Goal: Task Accomplishment & Management: Complete application form

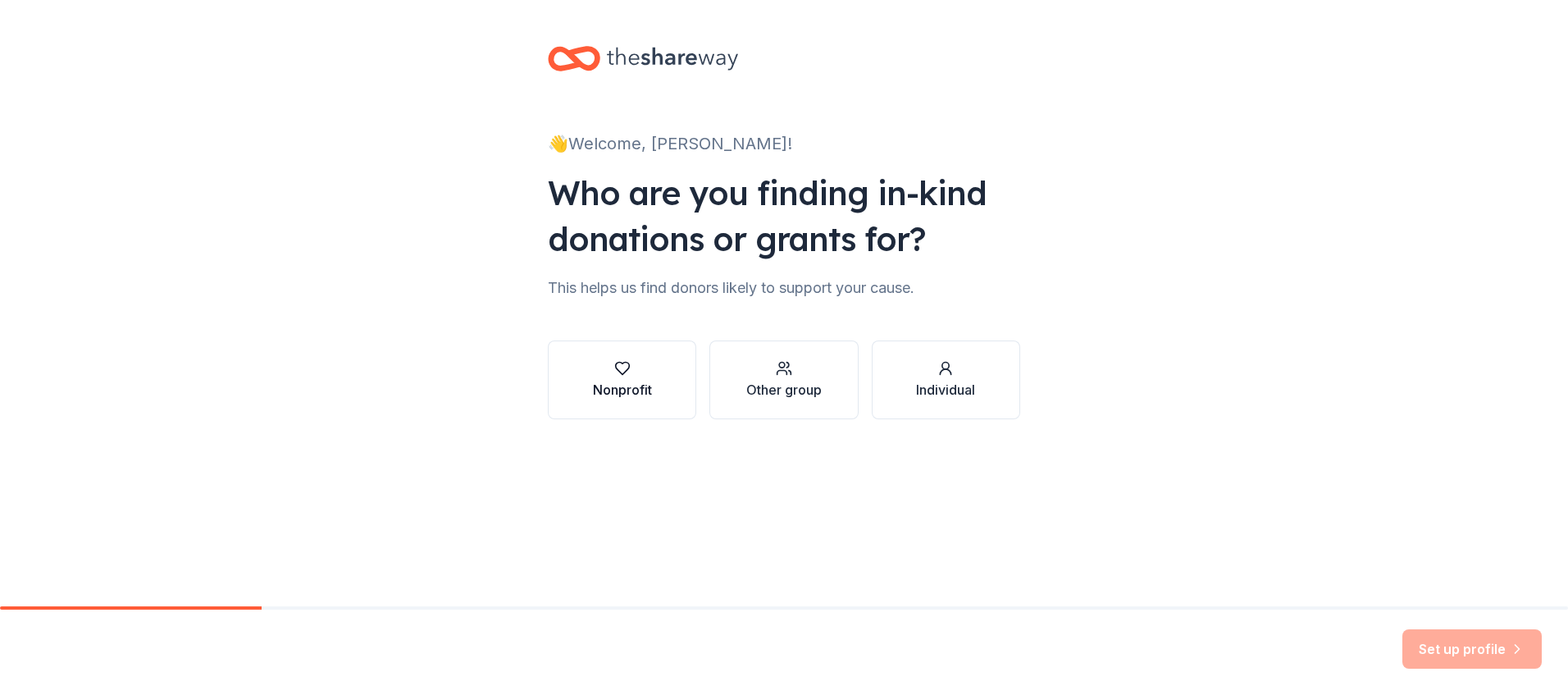
click at [629, 393] on div "Nonprofit" at bounding box center [622, 390] width 59 height 20
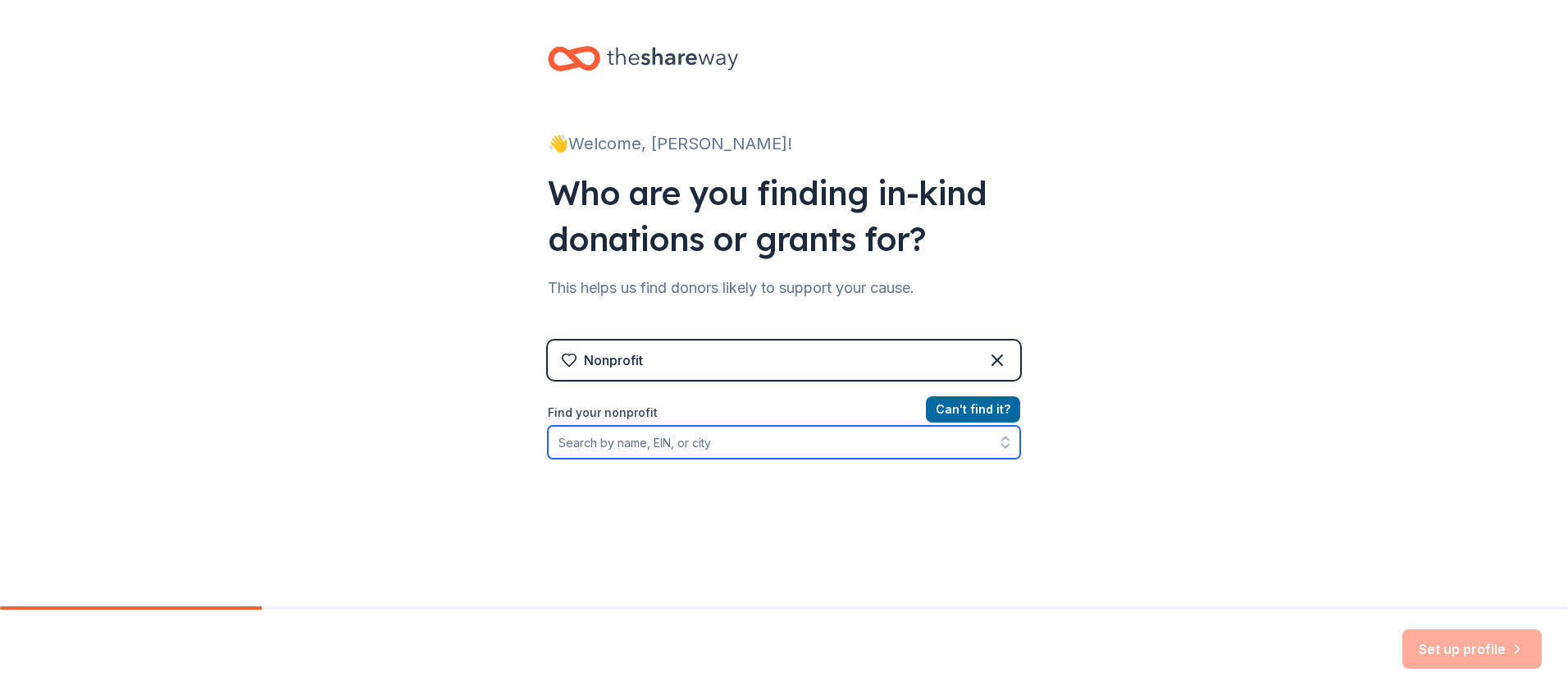
click at [637, 443] on input "Find your nonprofit" at bounding box center [784, 442] width 473 height 33
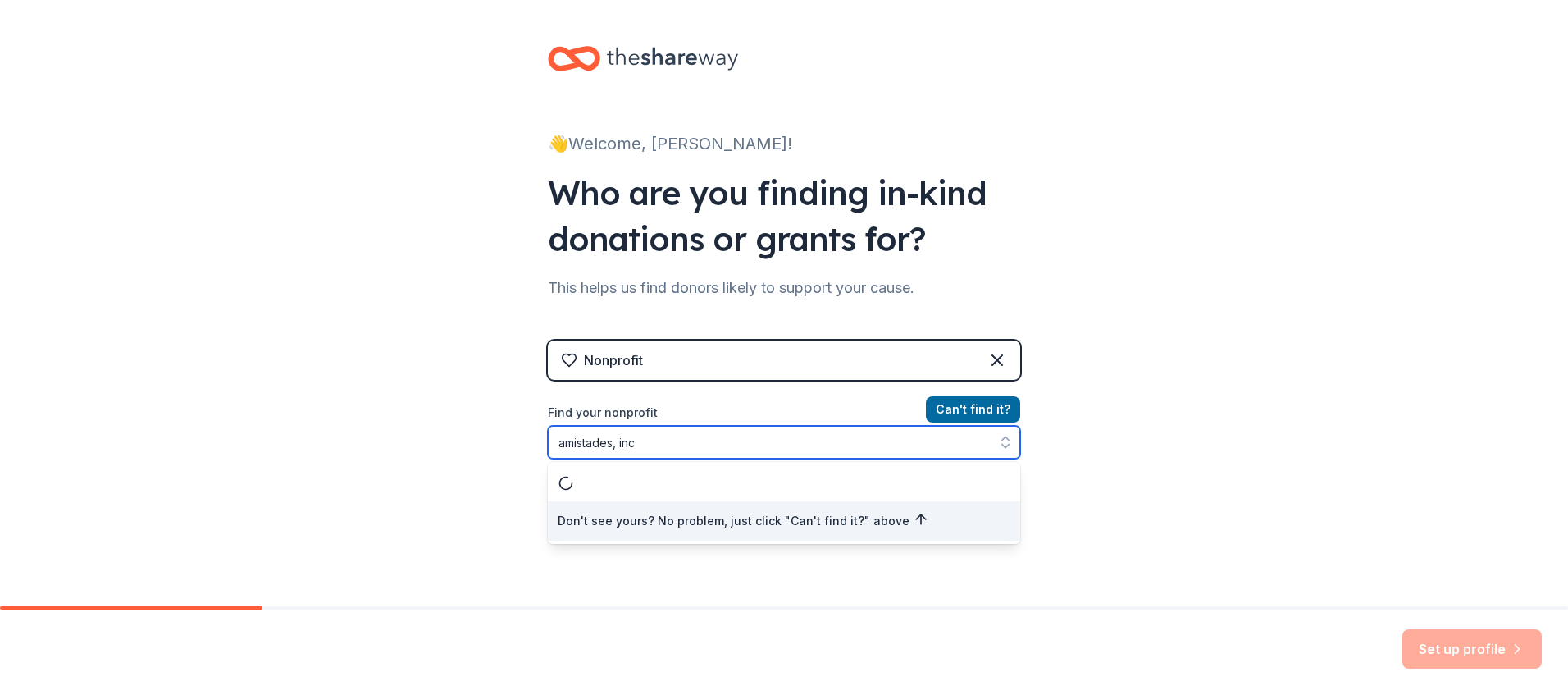
type input "amistades, inc."
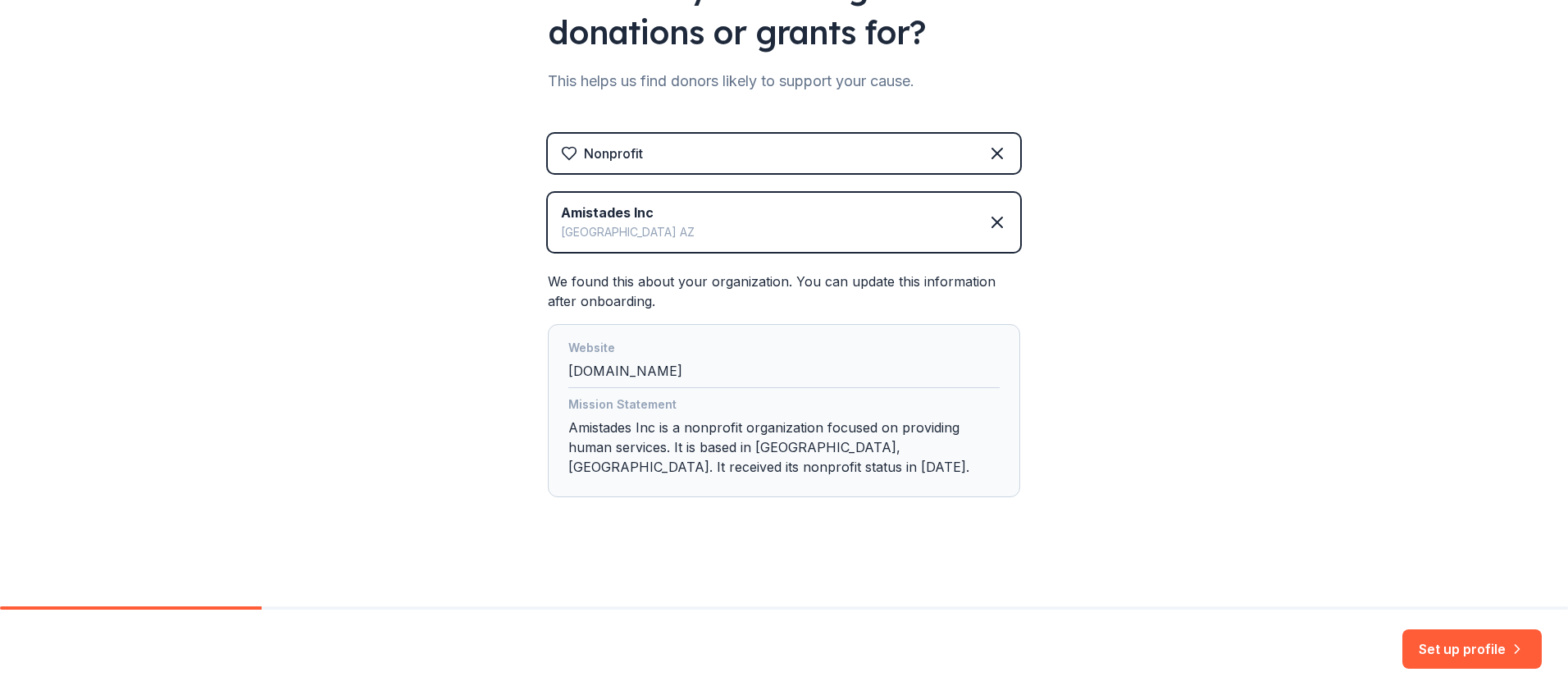
scroll to position [209, 0]
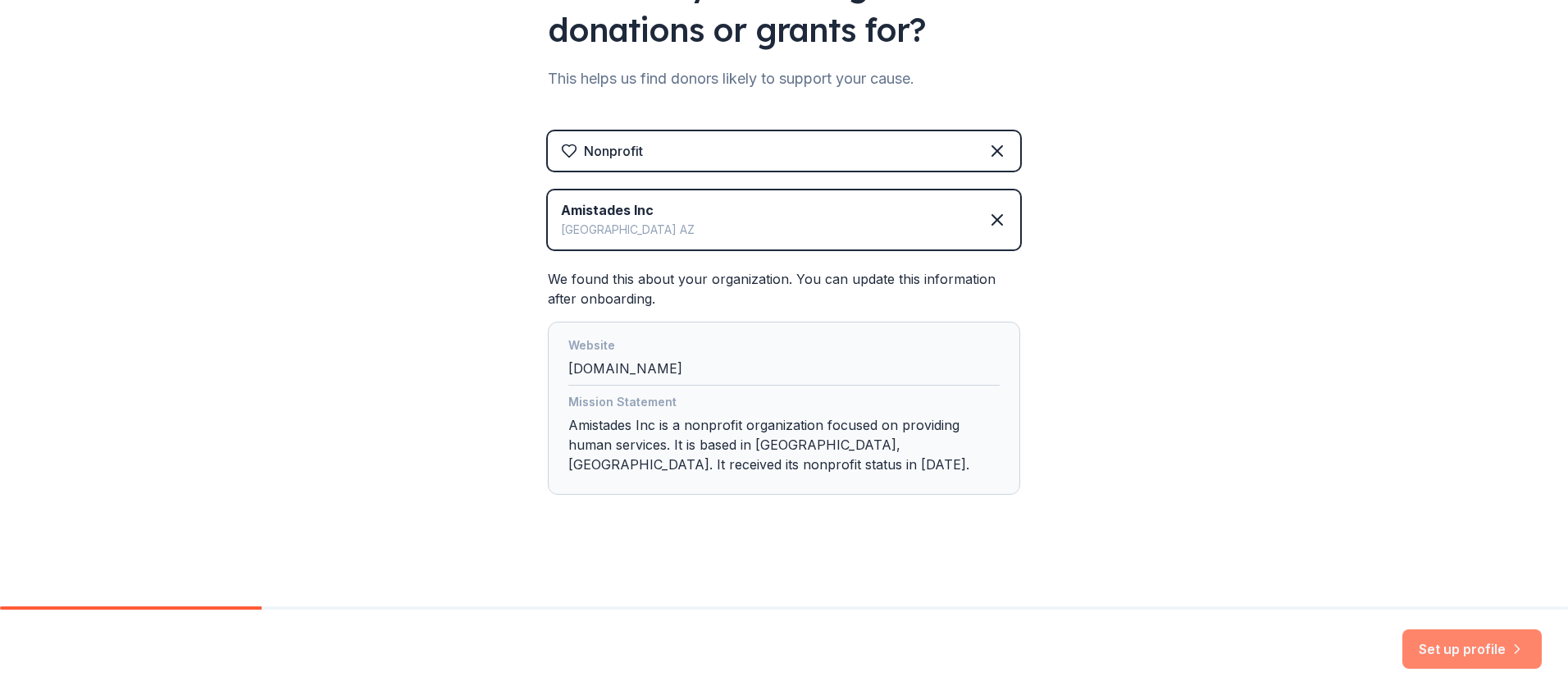
click at [1470, 652] on button "Set up profile" at bounding box center [1472, 648] width 139 height 39
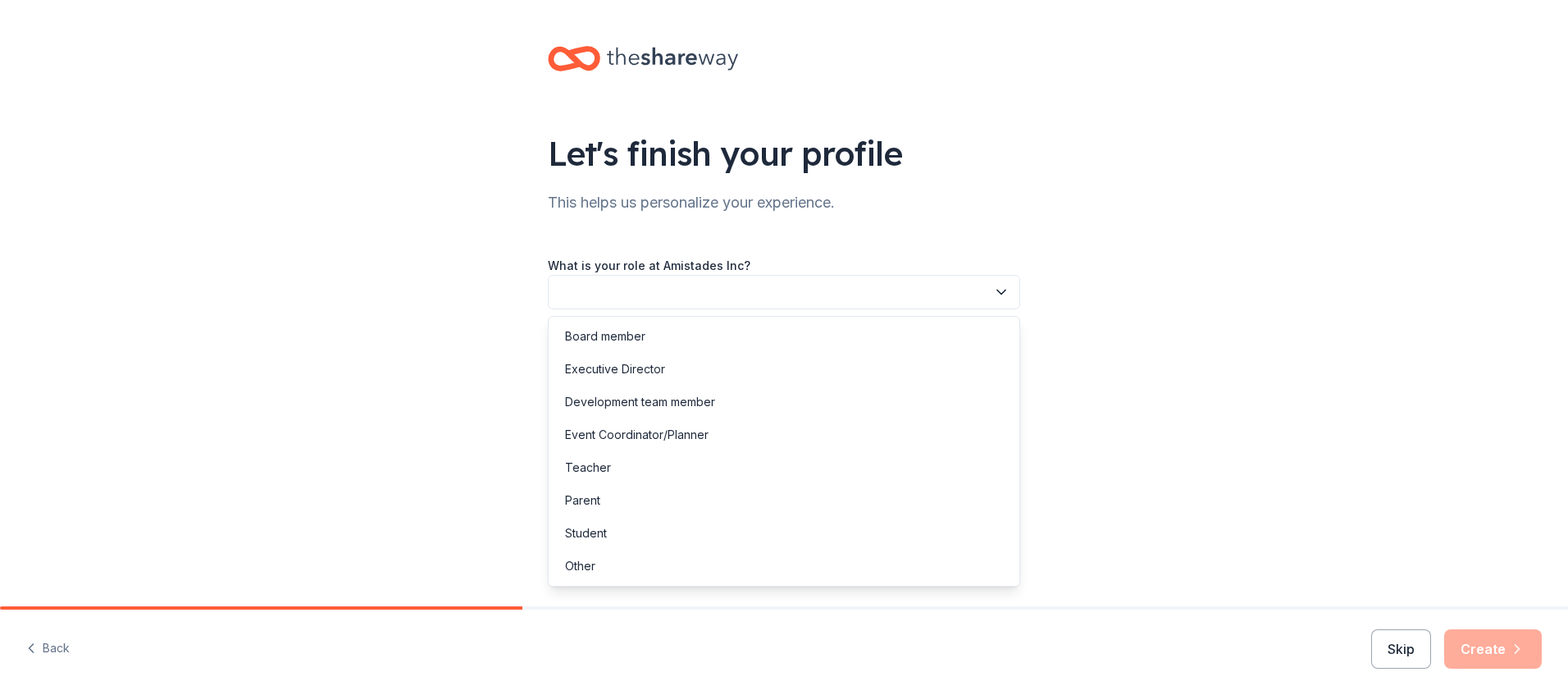
click at [1001, 293] on icon "button" at bounding box center [1001, 293] width 8 height 5
click at [582, 568] on div "Other" at bounding box center [580, 566] width 30 height 20
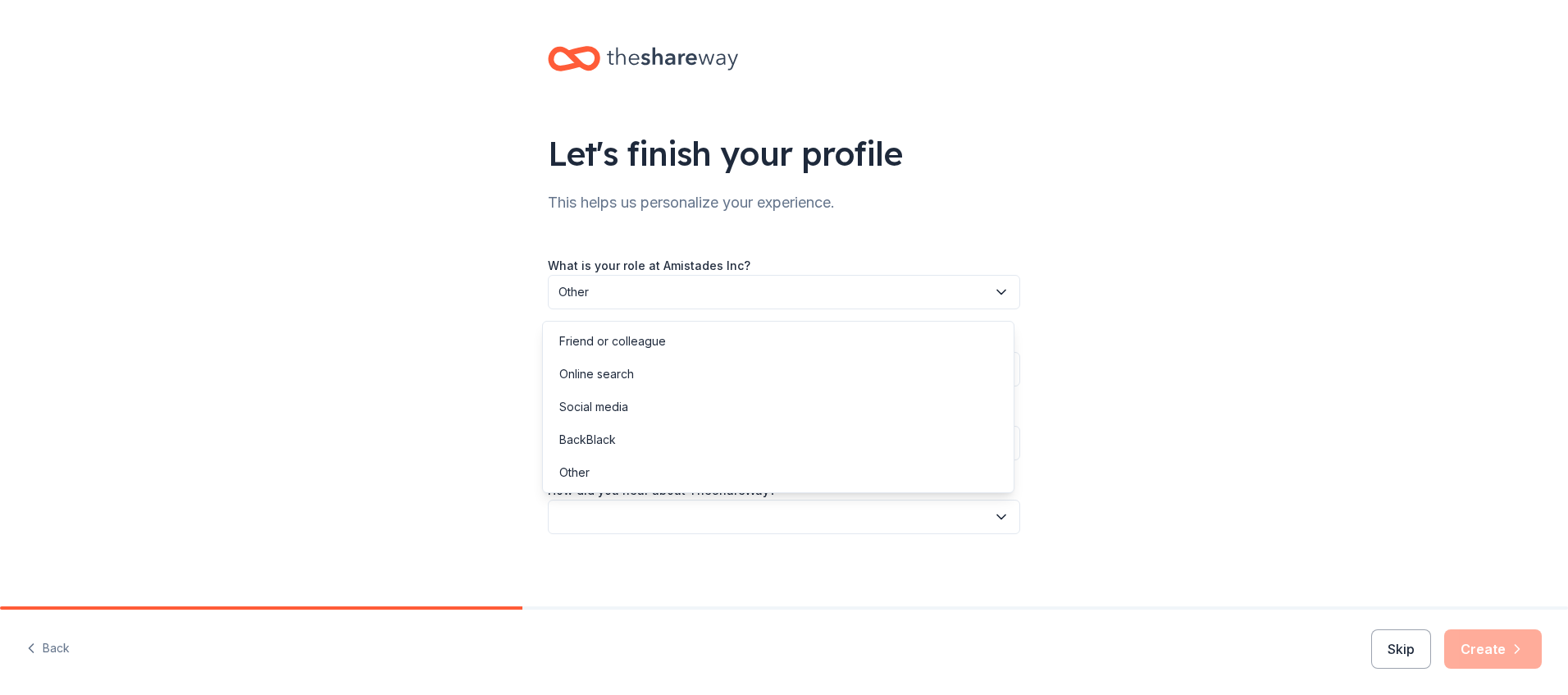
click at [601, 519] on button "button" at bounding box center [784, 516] width 473 height 34
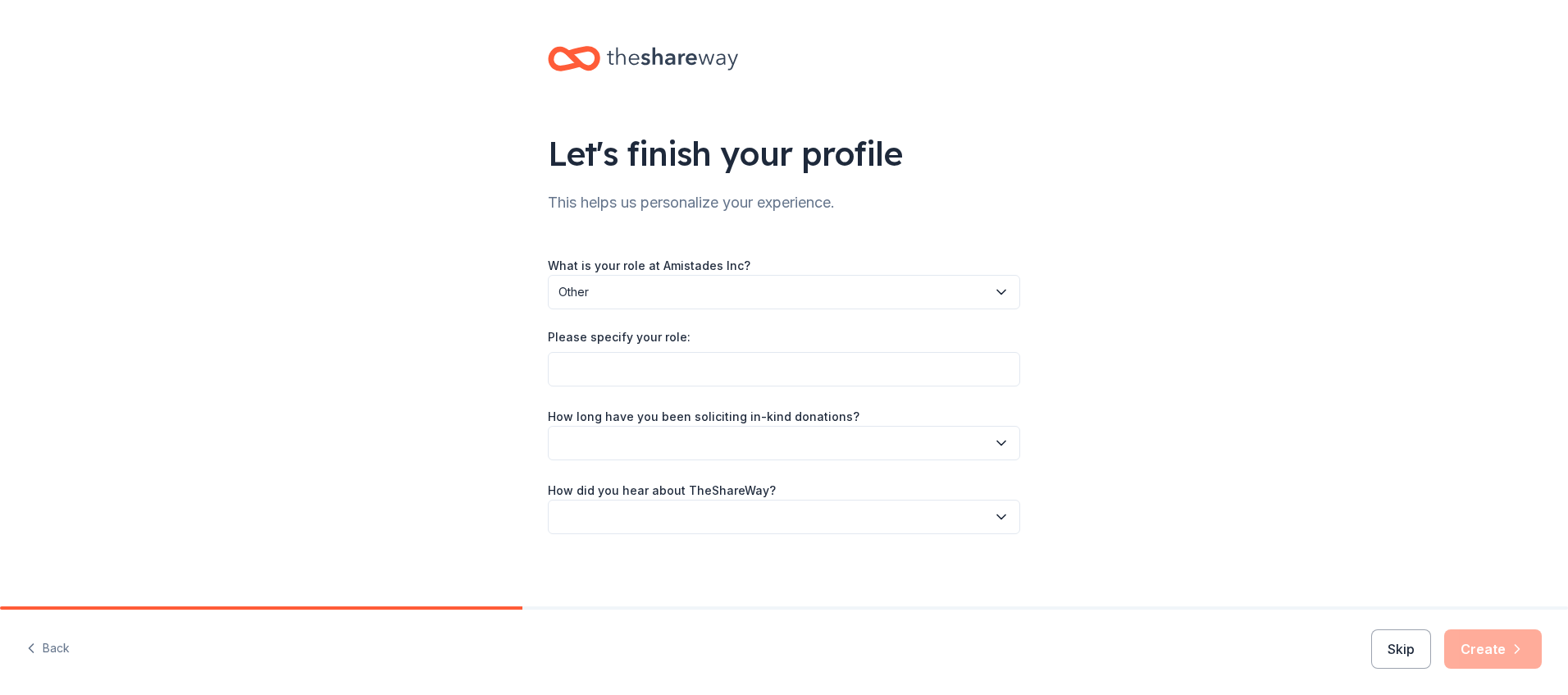
drag, startPoint x: 596, startPoint y: 515, endPoint x: 596, endPoint y: 524, distance: 9.0
click at [596, 516] on button "button" at bounding box center [784, 516] width 473 height 34
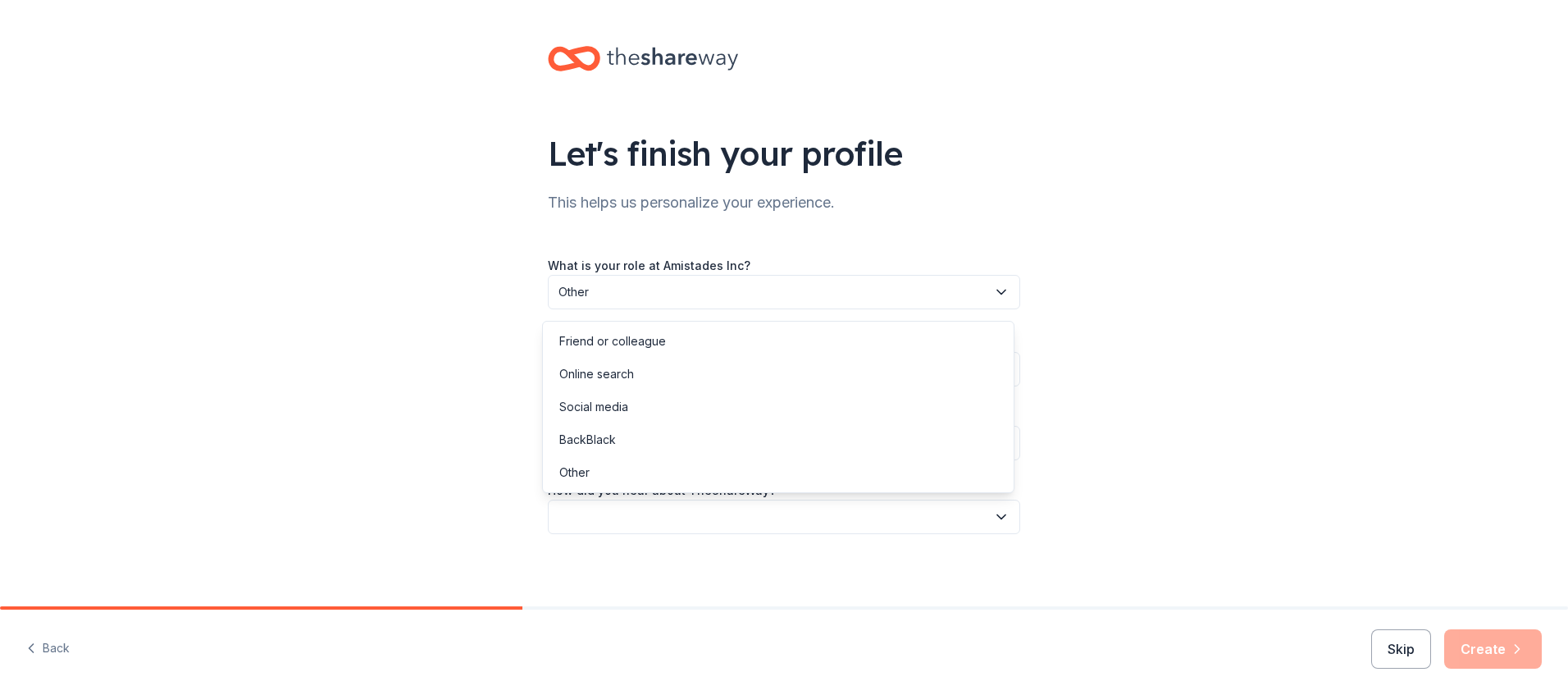
click at [598, 525] on button "button" at bounding box center [784, 516] width 473 height 34
click at [582, 471] on div "Other" at bounding box center [573, 473] width 30 height 20
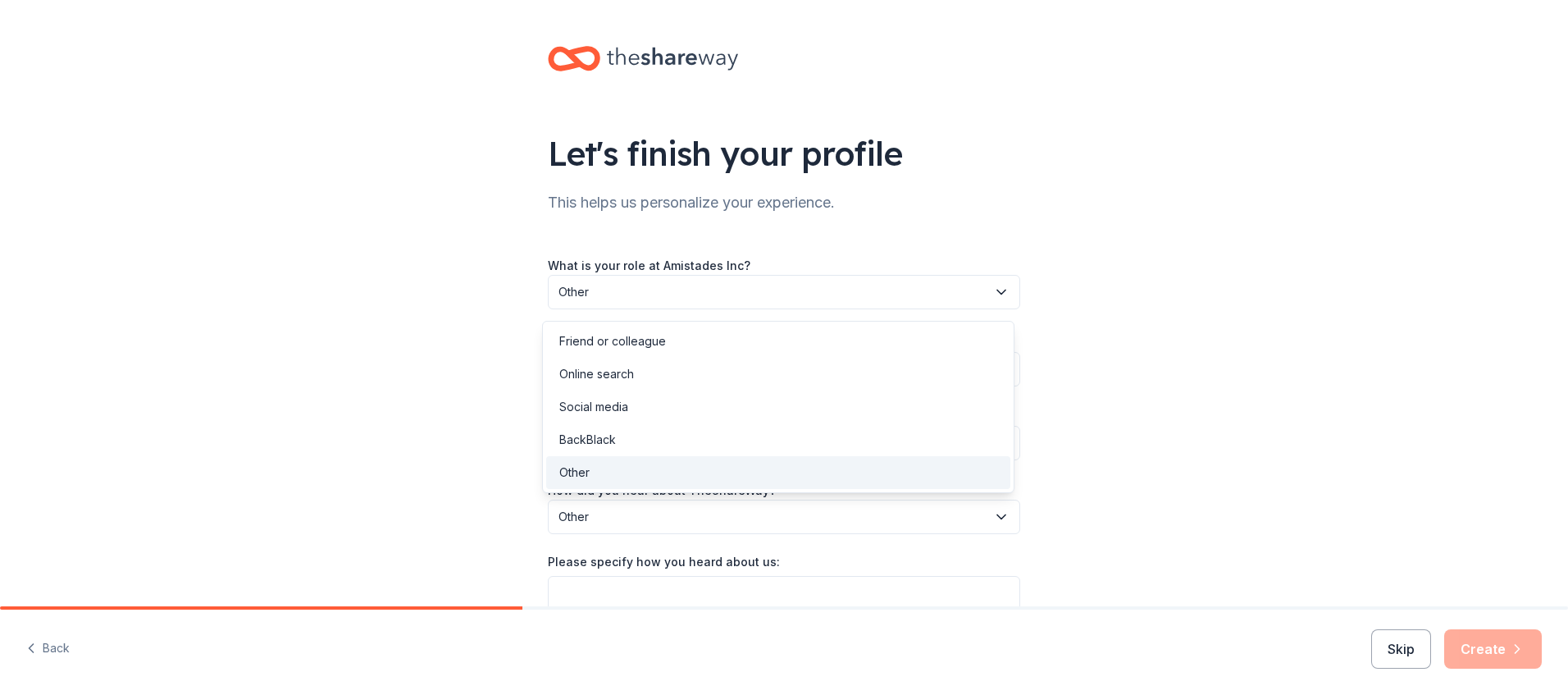
click at [998, 516] on icon "button" at bounding box center [1001, 516] width 16 height 16
click at [676, 528] on button "Other" at bounding box center [784, 516] width 473 height 34
click at [633, 522] on span "Other" at bounding box center [773, 517] width 428 height 20
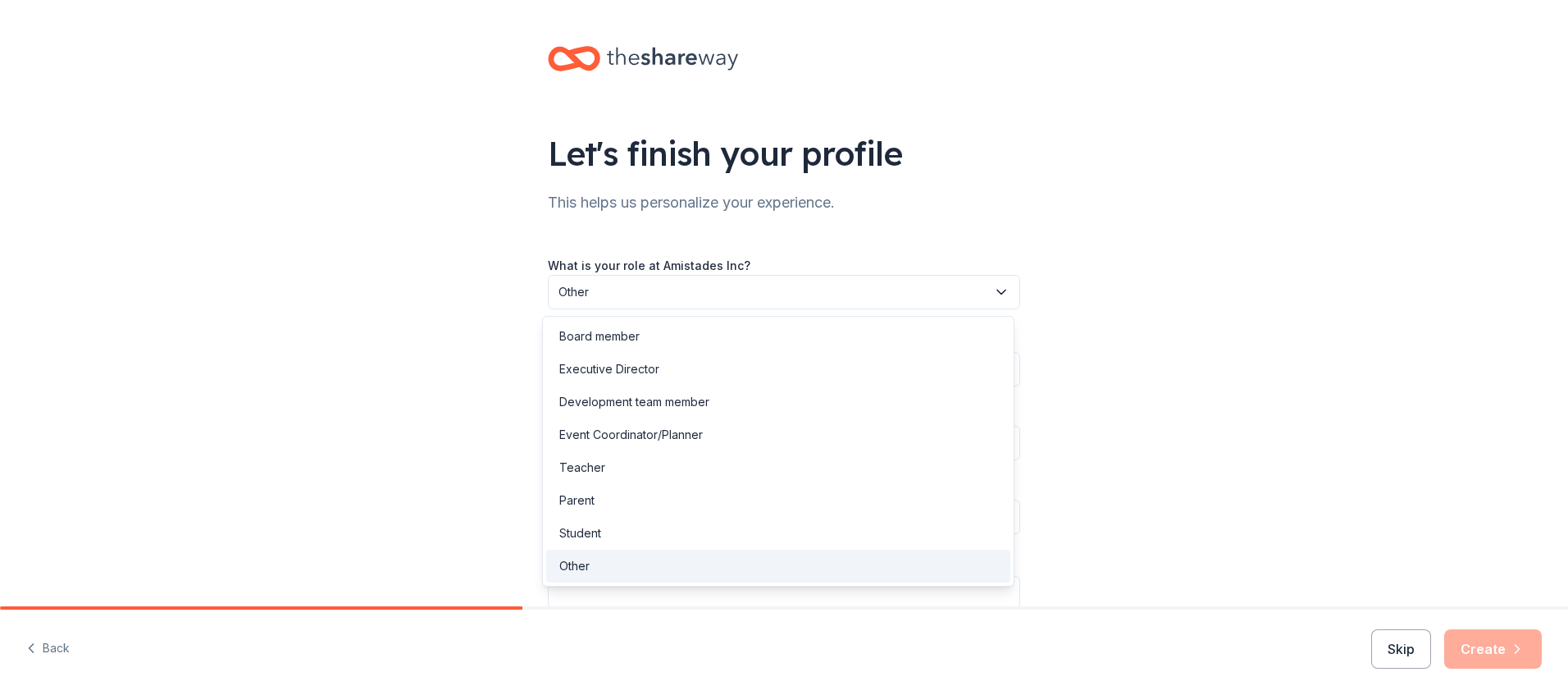
click at [999, 291] on icon "button" at bounding box center [1001, 293] width 8 height 5
click at [678, 401] on div "Development team member" at bounding box center [634, 402] width 150 height 20
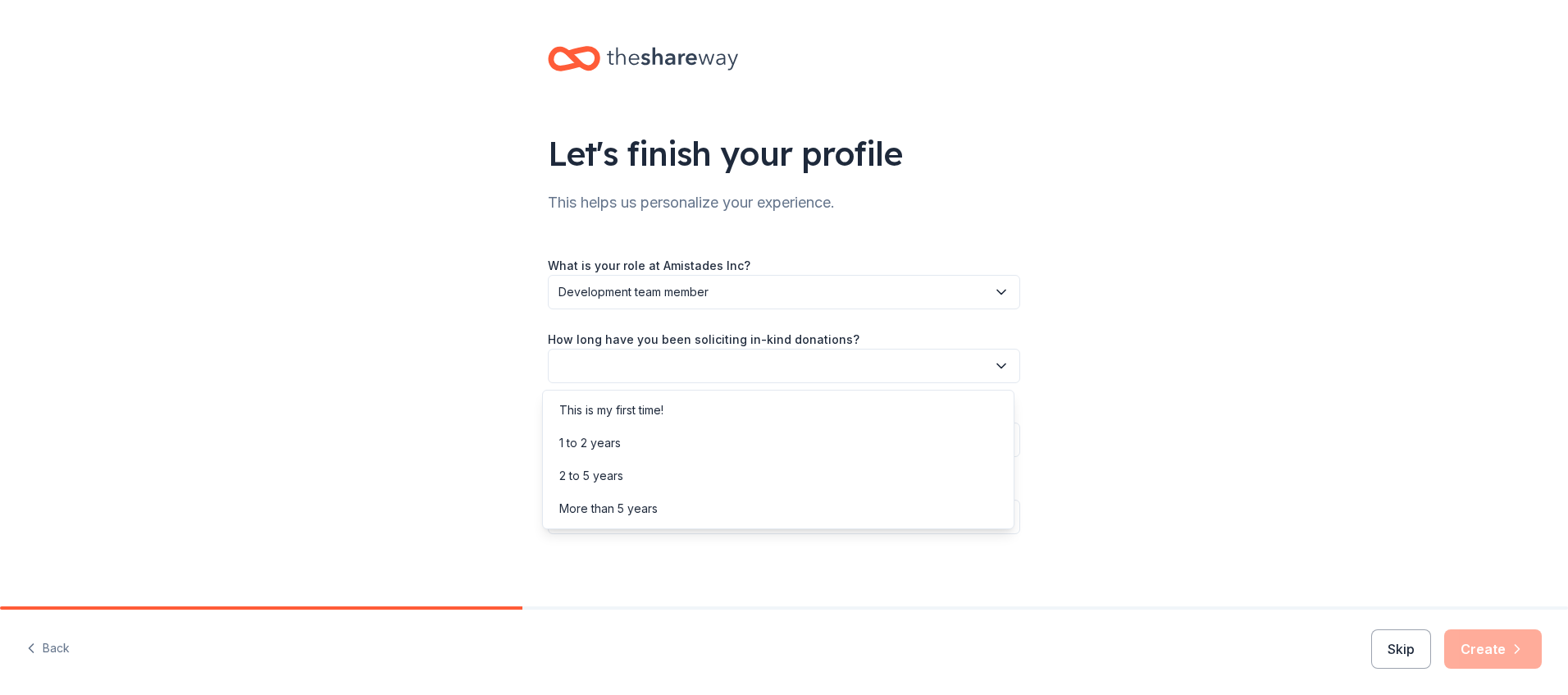
click at [998, 369] on icon "button" at bounding box center [1001, 366] width 16 height 16
click at [611, 507] on div "More than 5 years" at bounding box center [608, 508] width 99 height 20
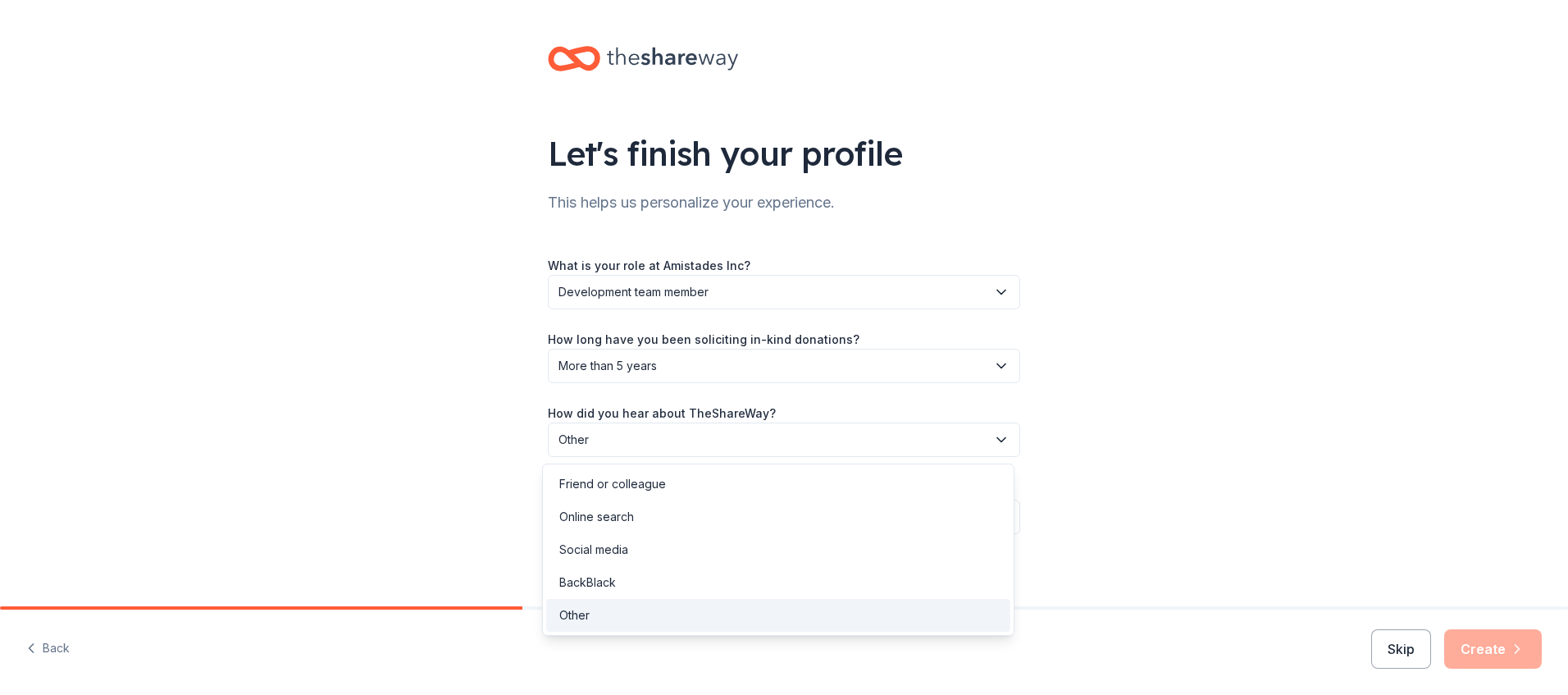
click at [996, 443] on icon "button" at bounding box center [1001, 439] width 16 height 16
click at [643, 514] on div "Online search" at bounding box center [778, 516] width 464 height 33
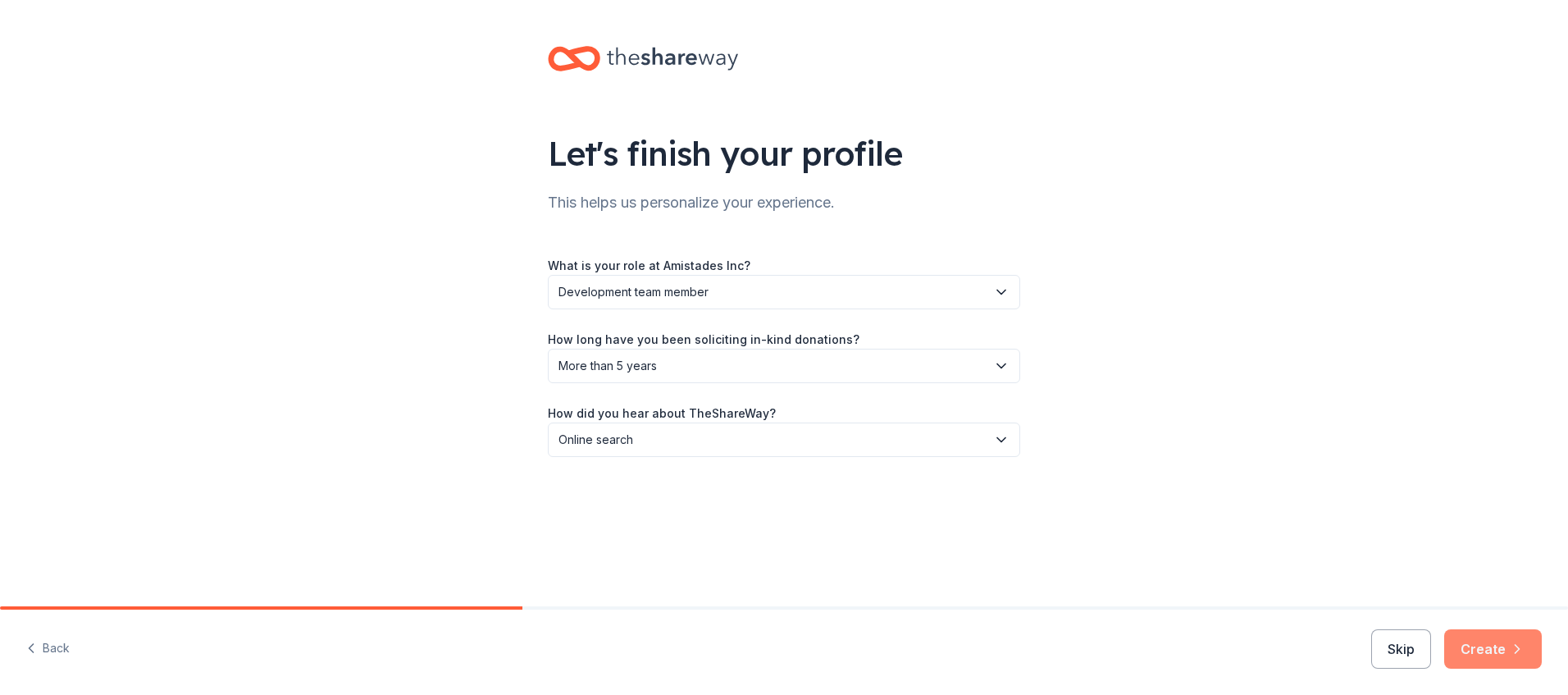
click at [1479, 653] on button "Create" at bounding box center [1493, 648] width 98 height 39
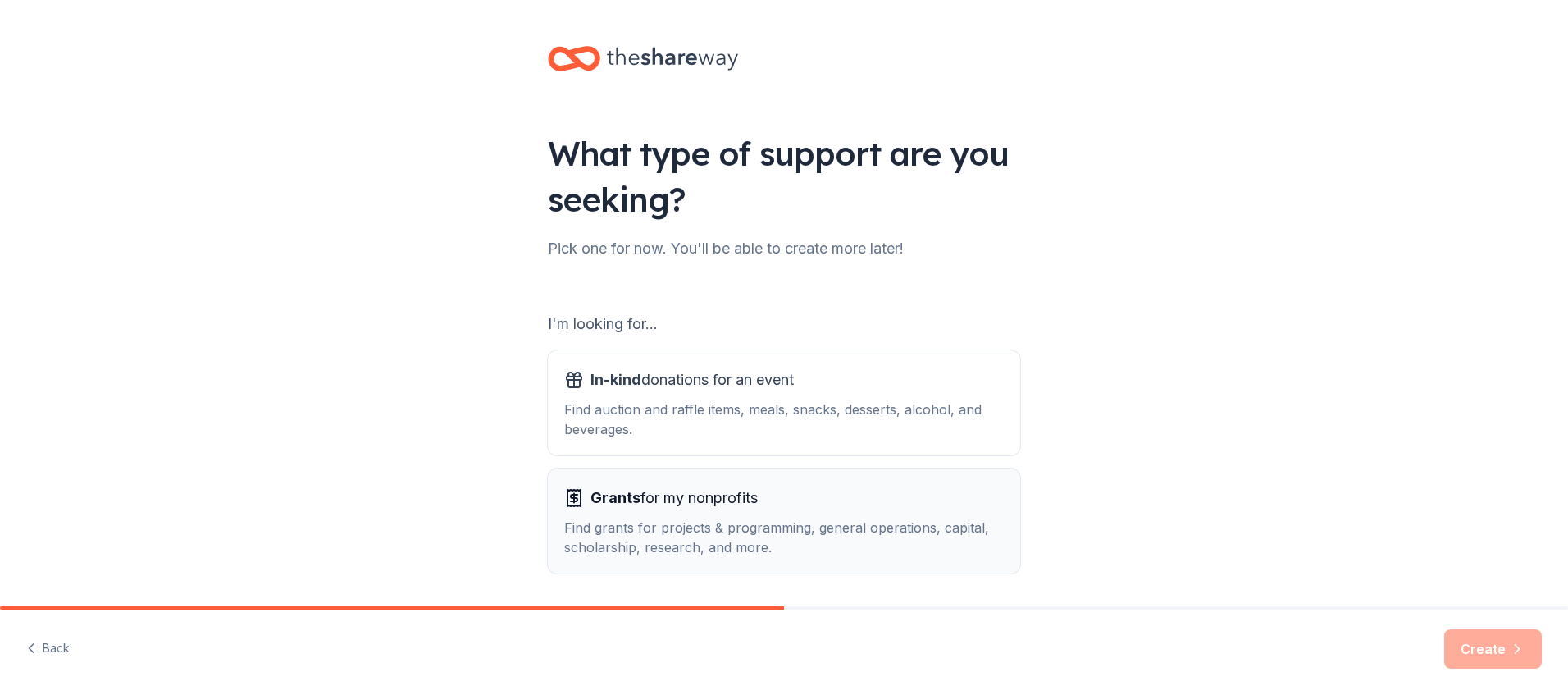
click at [617, 497] on span "Grants" at bounding box center [615, 497] width 50 height 17
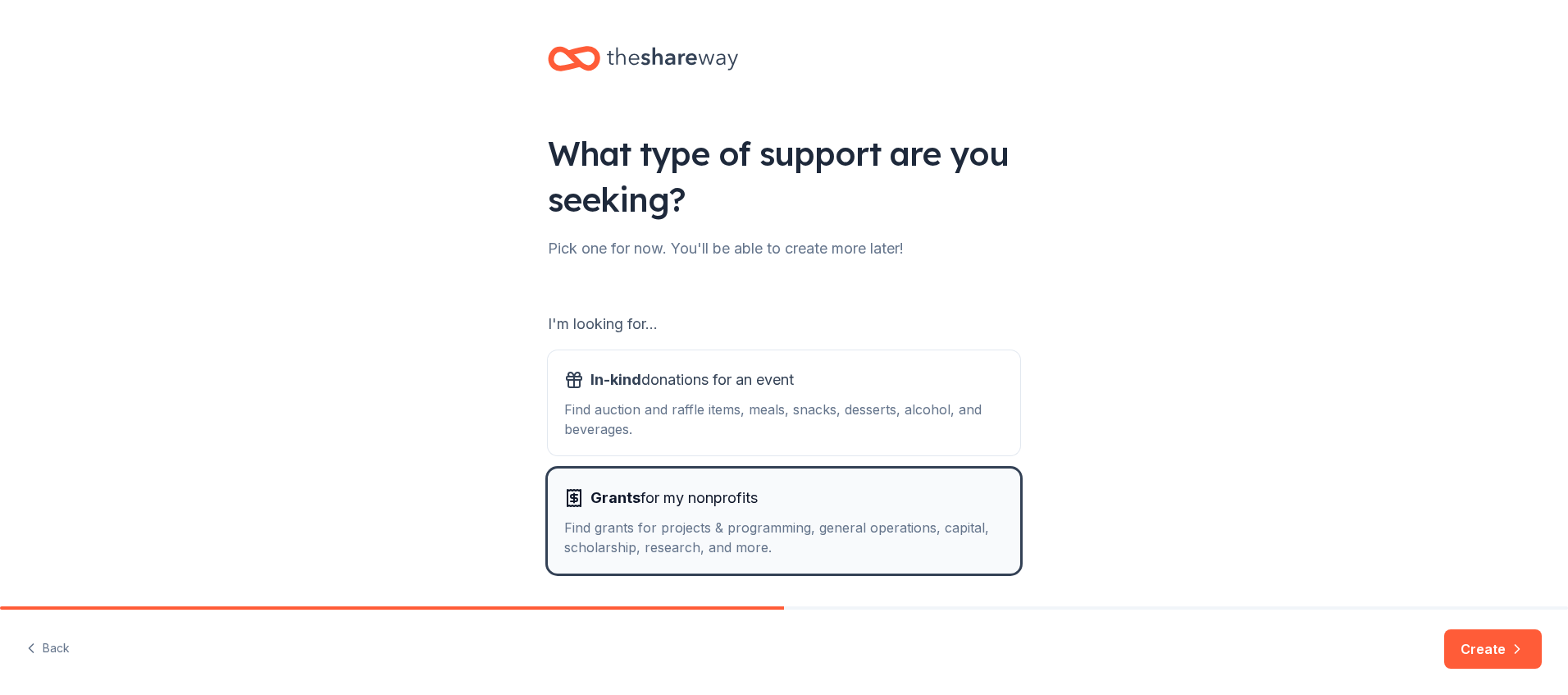
click at [631, 503] on span "Grants for my nonprofits" at bounding box center [674, 497] width 168 height 26
click at [608, 500] on span "Grants" at bounding box center [615, 497] width 50 height 17
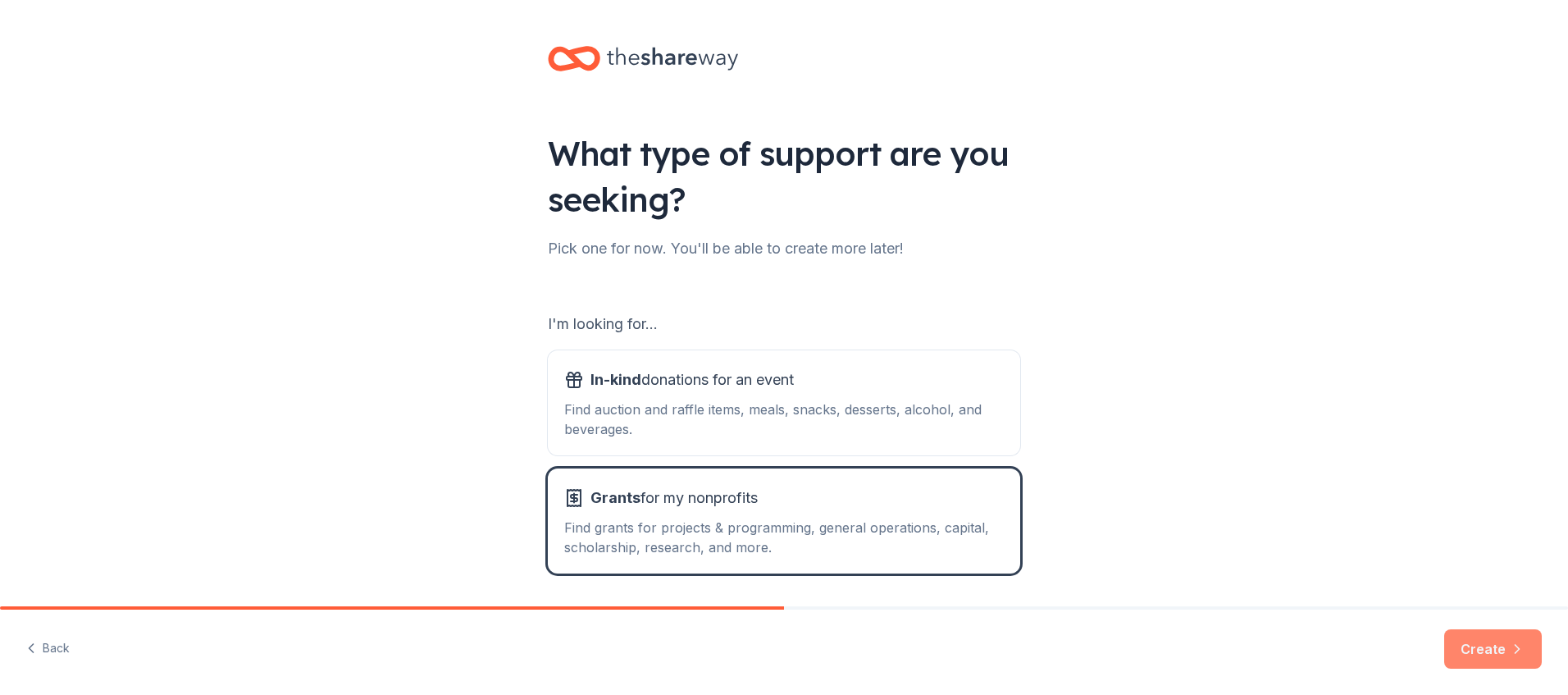
click at [1495, 656] on button "Create" at bounding box center [1493, 648] width 98 height 39
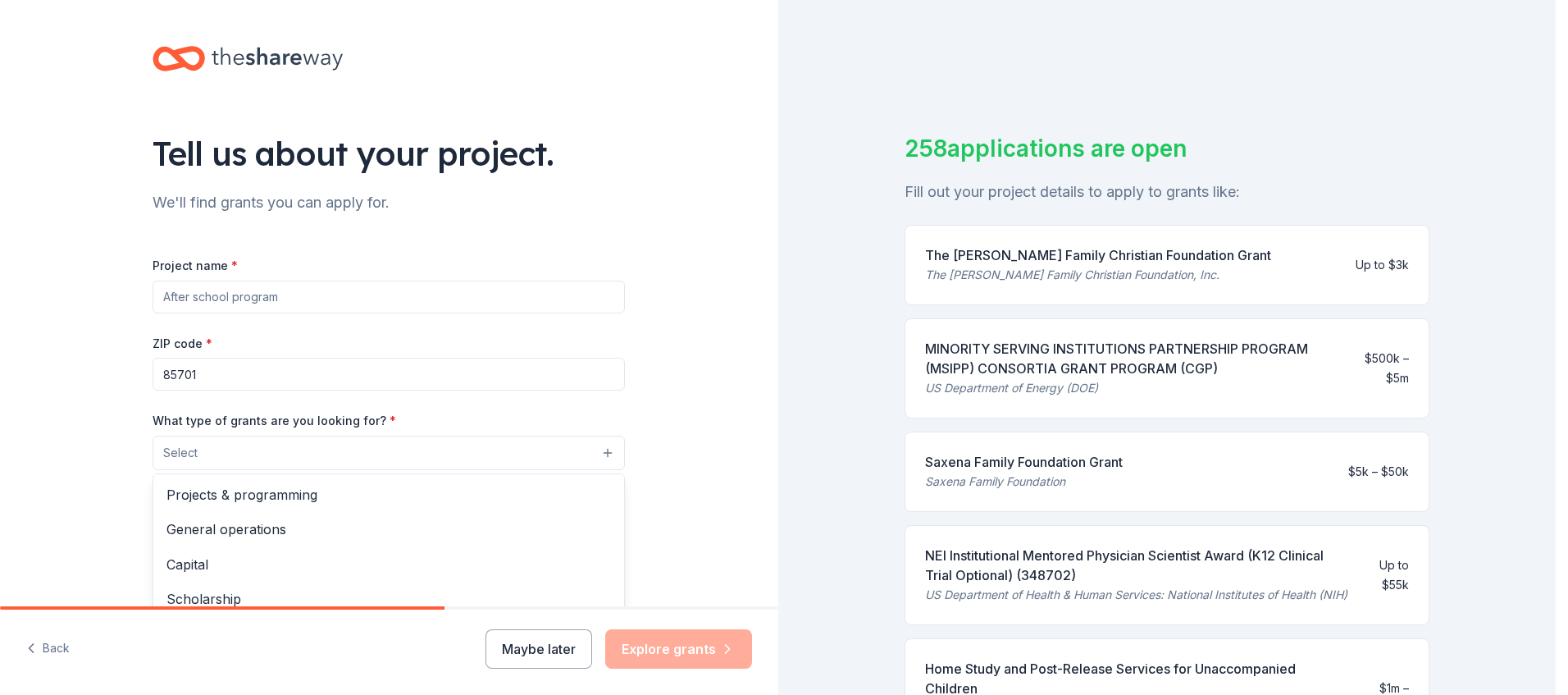
click at [604, 453] on button "Select" at bounding box center [389, 453] width 473 height 34
click at [294, 529] on span "General operations" at bounding box center [389, 529] width 445 height 22
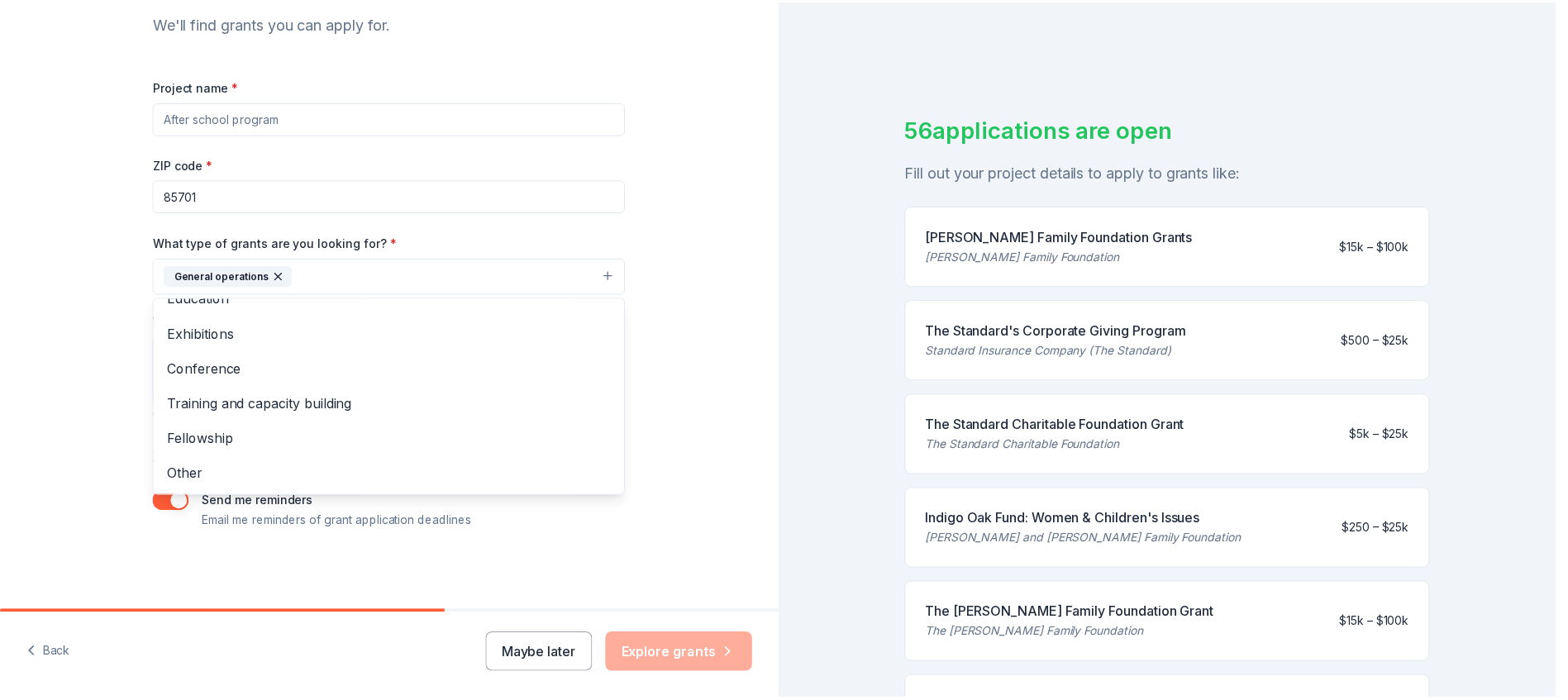
scroll to position [16, 0]
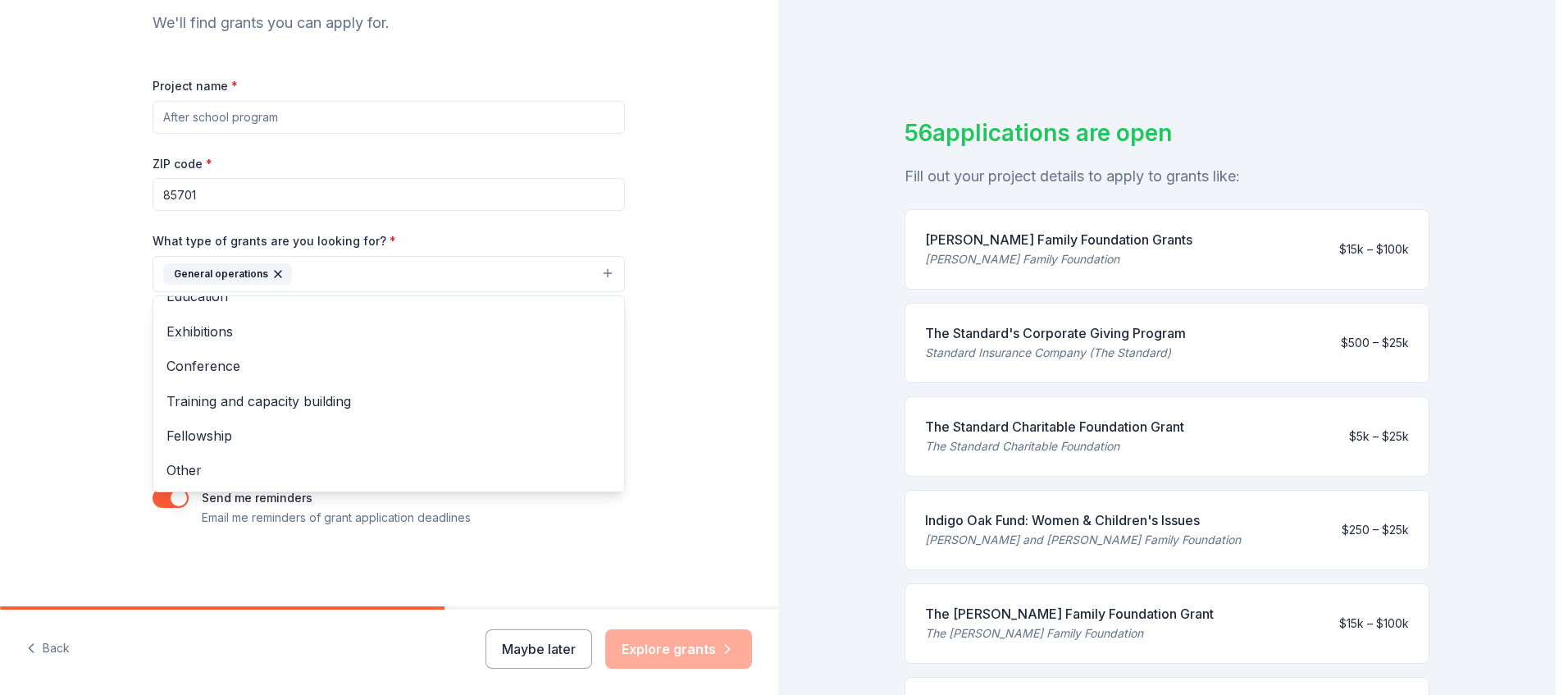
drag, startPoint x: 1549, startPoint y: 324, endPoint x: 1573, endPoint y: 333, distance: 25.6
click at [1567, 333] on html "Tell us about your project. We'll find grants you can apply for. Project name *…" at bounding box center [784, 347] width 1568 height 695
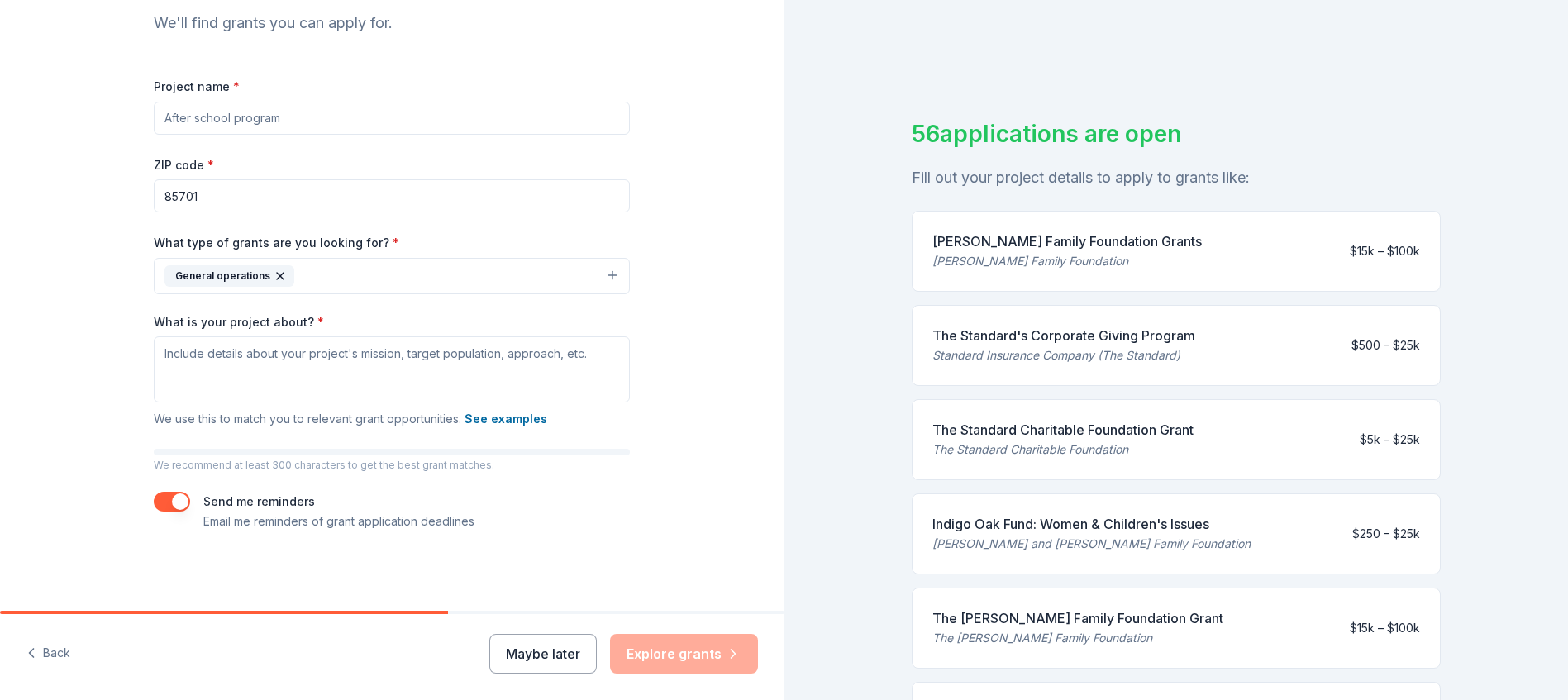
click at [163, 496] on button "button" at bounding box center [172, 502] width 37 height 20
click at [694, 660] on div "Maybe later Explore grants" at bounding box center [623, 653] width 268 height 39
